Goal: Check status: Check status

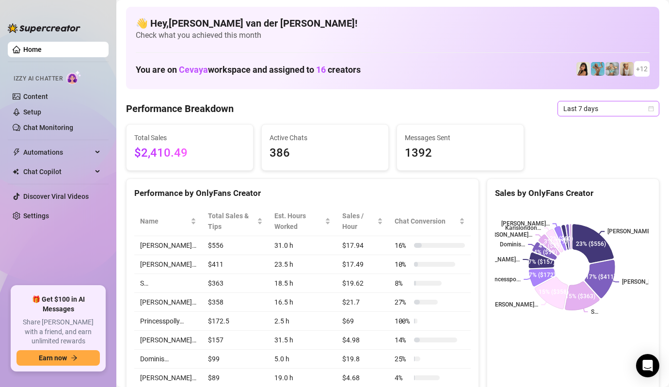
click at [648, 108] on icon "calendar" at bounding box center [651, 109] width 6 height 6
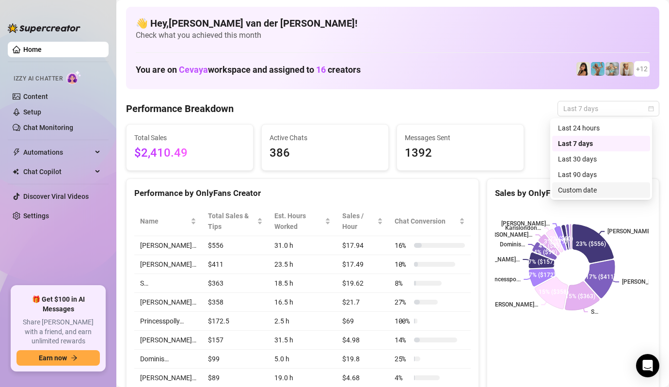
click at [590, 187] on div "Custom date" at bounding box center [601, 190] width 86 height 11
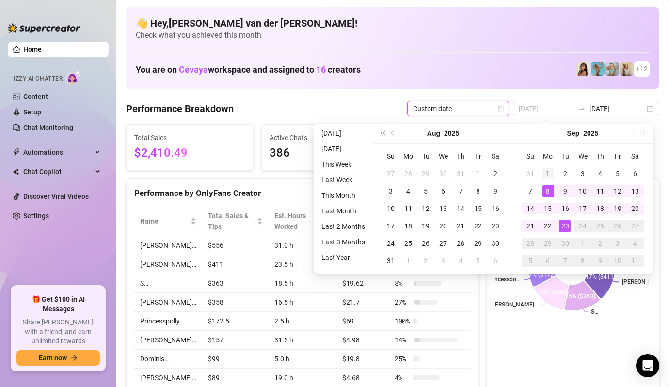
type input "[DATE]"
click at [549, 171] on div "1" at bounding box center [548, 174] width 12 height 12
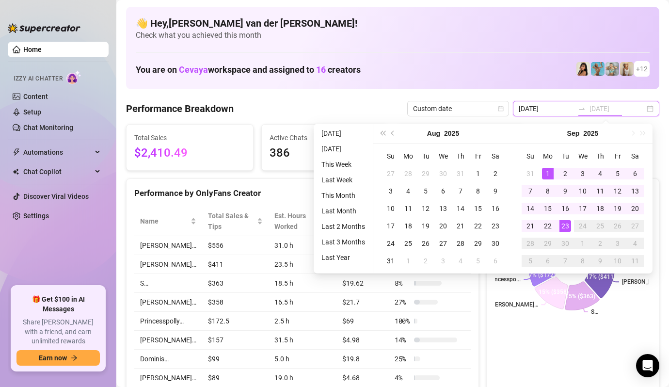
type input "[DATE]"
click at [564, 223] on div "23" at bounding box center [565, 226] width 12 height 12
type input "[DATE]"
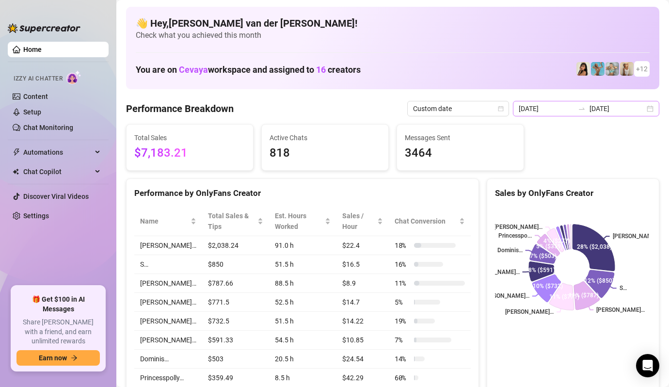
click at [642, 105] on div "[DATE] [DATE]" at bounding box center [586, 109] width 146 height 16
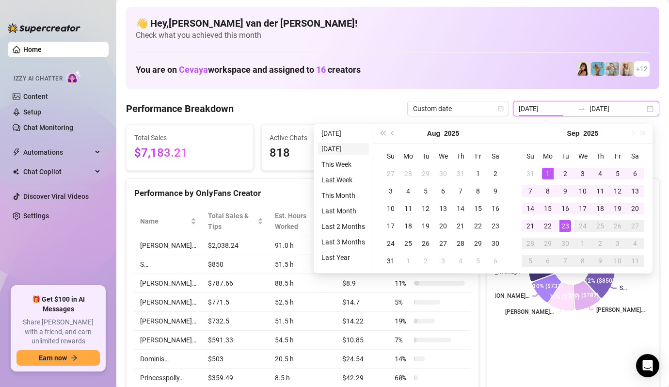
type input "[DATE]"
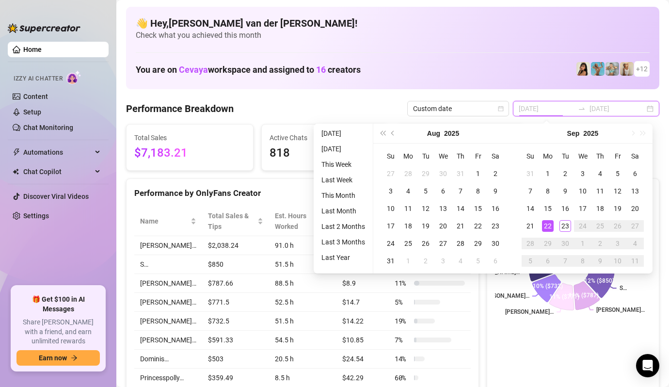
type input "[DATE]"
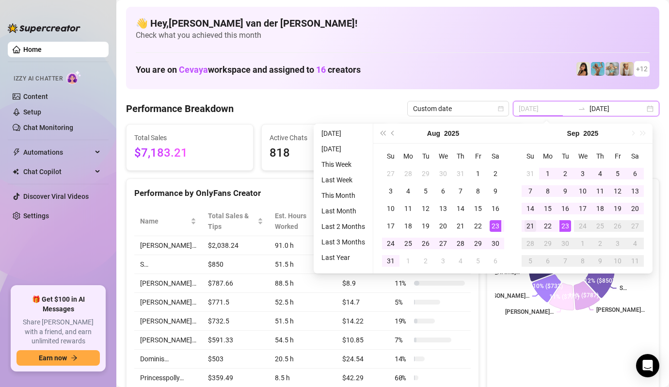
type input "[DATE]"
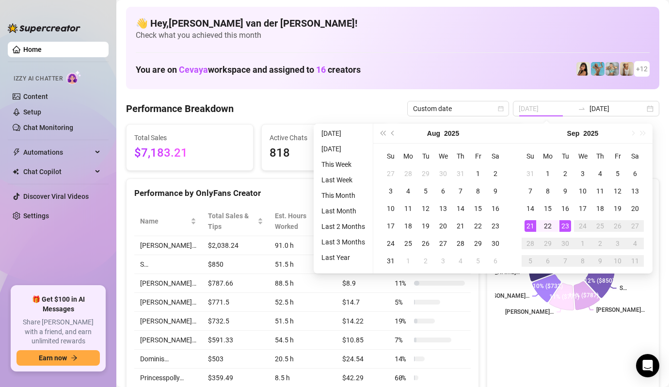
click at [531, 225] on div "21" at bounding box center [530, 226] width 12 height 12
click at [530, 223] on div "21" at bounding box center [530, 226] width 12 height 12
type input "[DATE]"
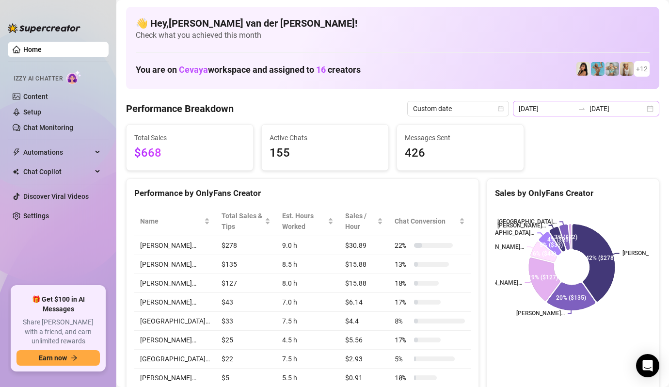
click at [645, 107] on div "[DATE] [DATE]" at bounding box center [586, 109] width 146 height 16
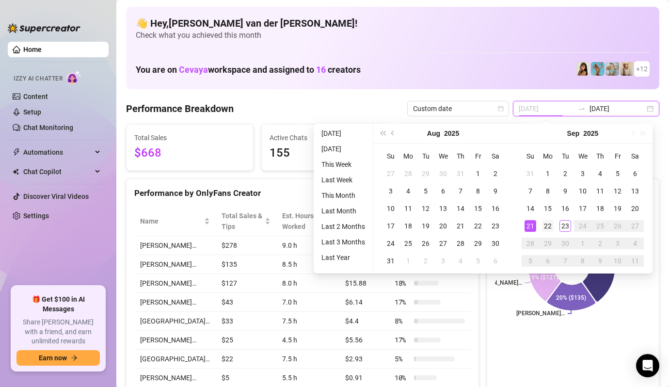
type input "[DATE]"
click at [542, 222] on div "22" at bounding box center [548, 226] width 12 height 12
click at [545, 224] on div "22" at bounding box center [548, 226] width 12 height 12
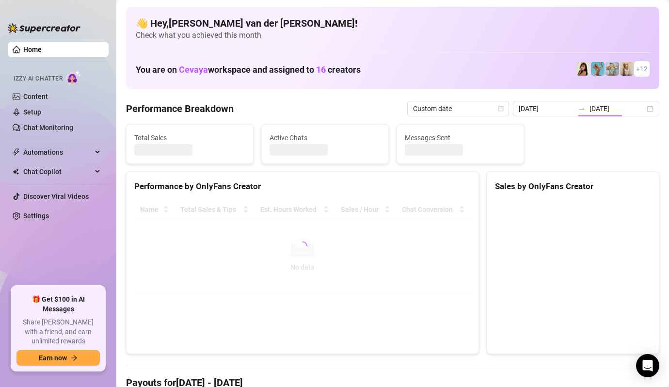
type input "[DATE]"
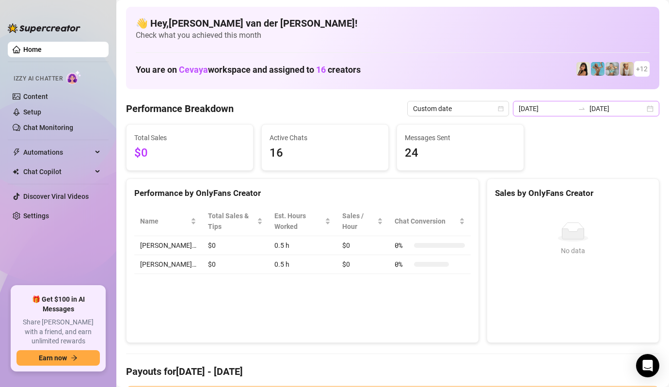
click at [644, 106] on div "[DATE] [DATE]" at bounding box center [586, 109] width 146 height 16
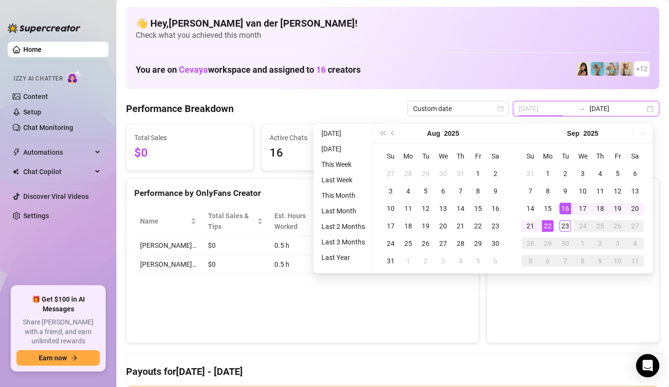
type input "[DATE]"
click at [568, 220] on div "23" at bounding box center [565, 226] width 12 height 12
type input "[DATE]"
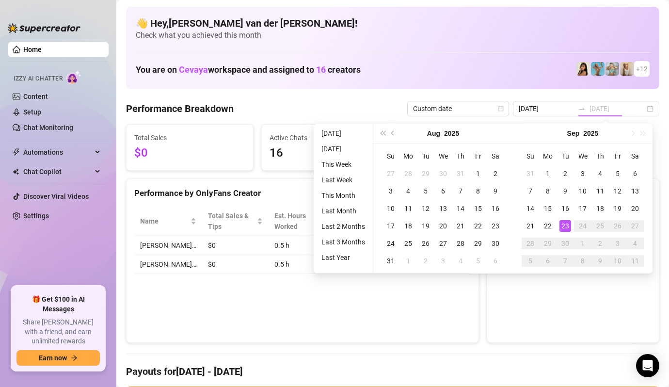
click at [565, 227] on div "23" at bounding box center [565, 226] width 12 height 12
type input "[DATE]"
